Goal: Task Accomplishment & Management: Complete application form

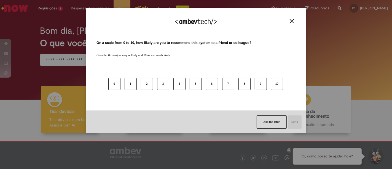
click at [293, 20] on img "Close" at bounding box center [292, 21] width 4 height 4
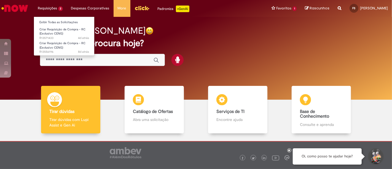
click at [60, 8] on li "Requisições 2 Exibir Todas as Solicitações Criar Requisição de Compra - RC (Exc…" at bounding box center [50, 8] width 33 height 17
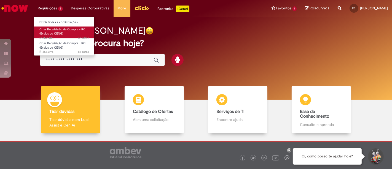
click at [60, 31] on link "Criar Requisição de Compra - RC (Exclusivo CENG) 4d atrás 4 dias atrás R13571433" at bounding box center [64, 32] width 61 height 12
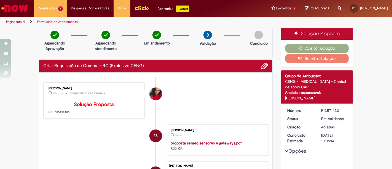
drag, startPoint x: 50, startPoint y: 122, endPoint x: 74, endPoint y: 118, distance: 23.9
click at [74, 114] on p "Solução Proposta: RC 1000439480" at bounding box center [94, 108] width 92 height 13
copy p "1000439480"
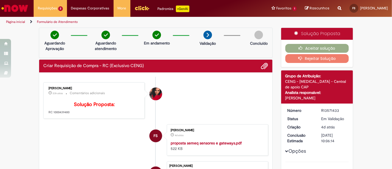
copy p "1000439480"
click at [360, 58] on div "Verificar Código de Barras Aguardando Aprovação Aguardando atendimento Em andam…" at bounding box center [196, 167] width 392 height 278
